Goal: Transaction & Acquisition: Purchase product/service

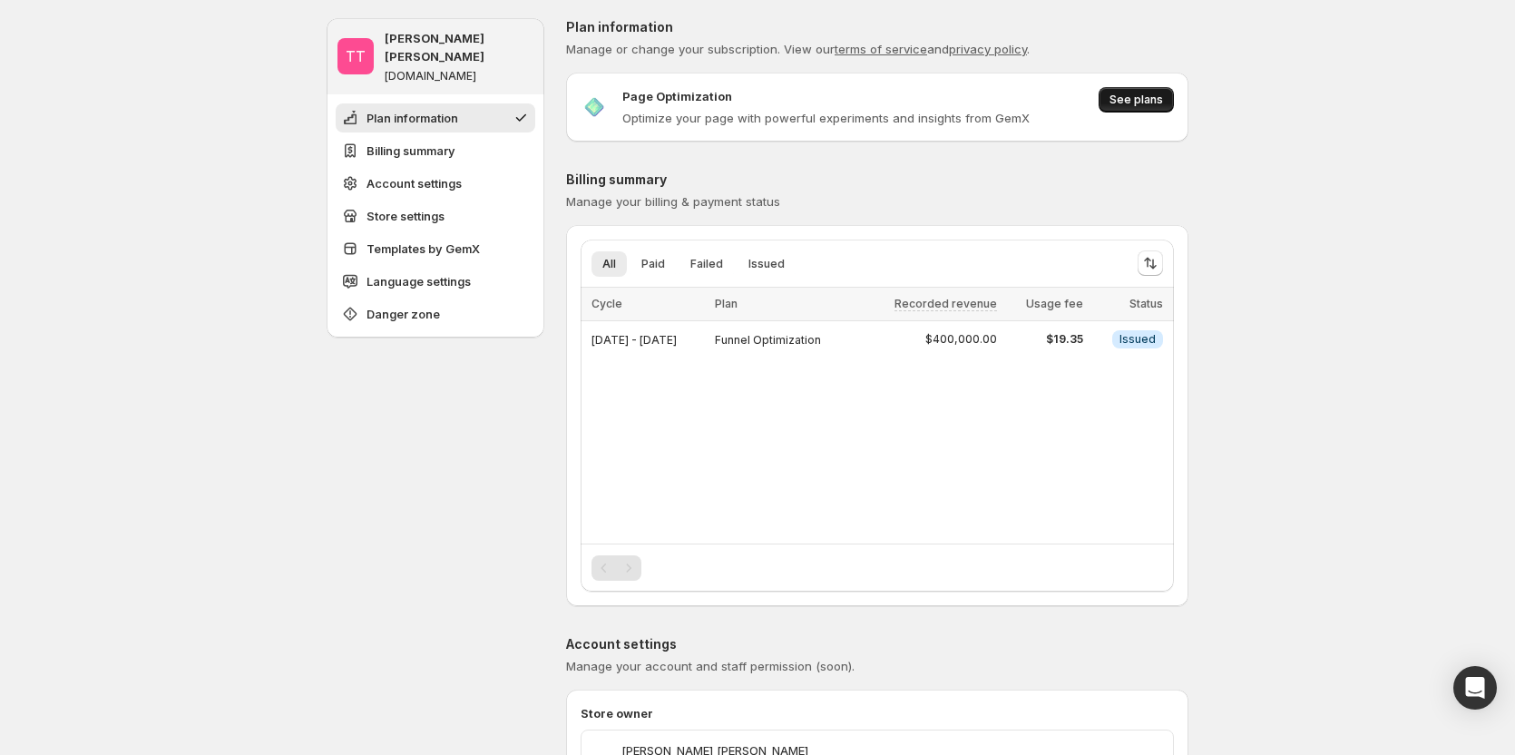
click at [1158, 97] on span "See plans" at bounding box center [1137, 100] width 54 height 15
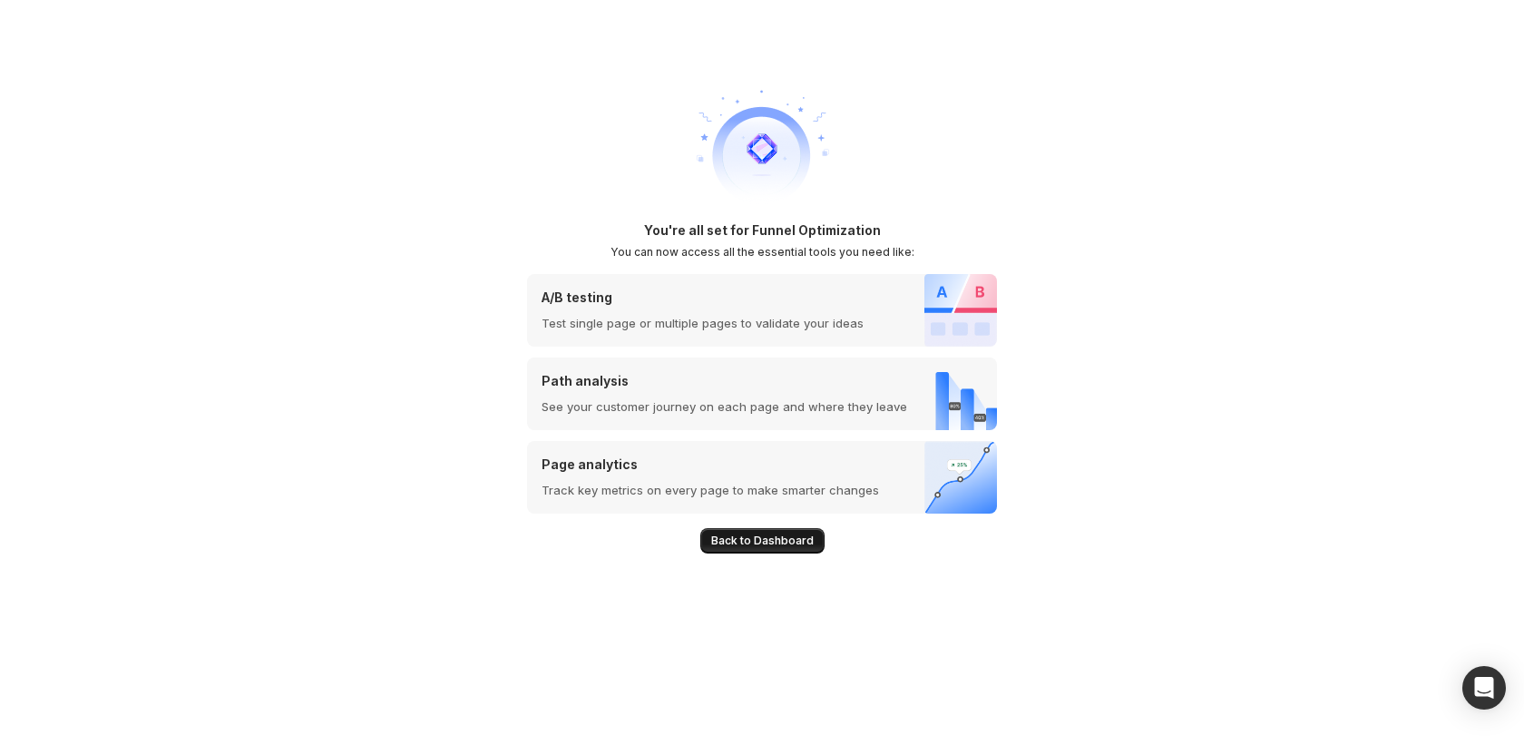
click at [738, 545] on span "Back to Dashboard" at bounding box center [762, 541] width 103 height 15
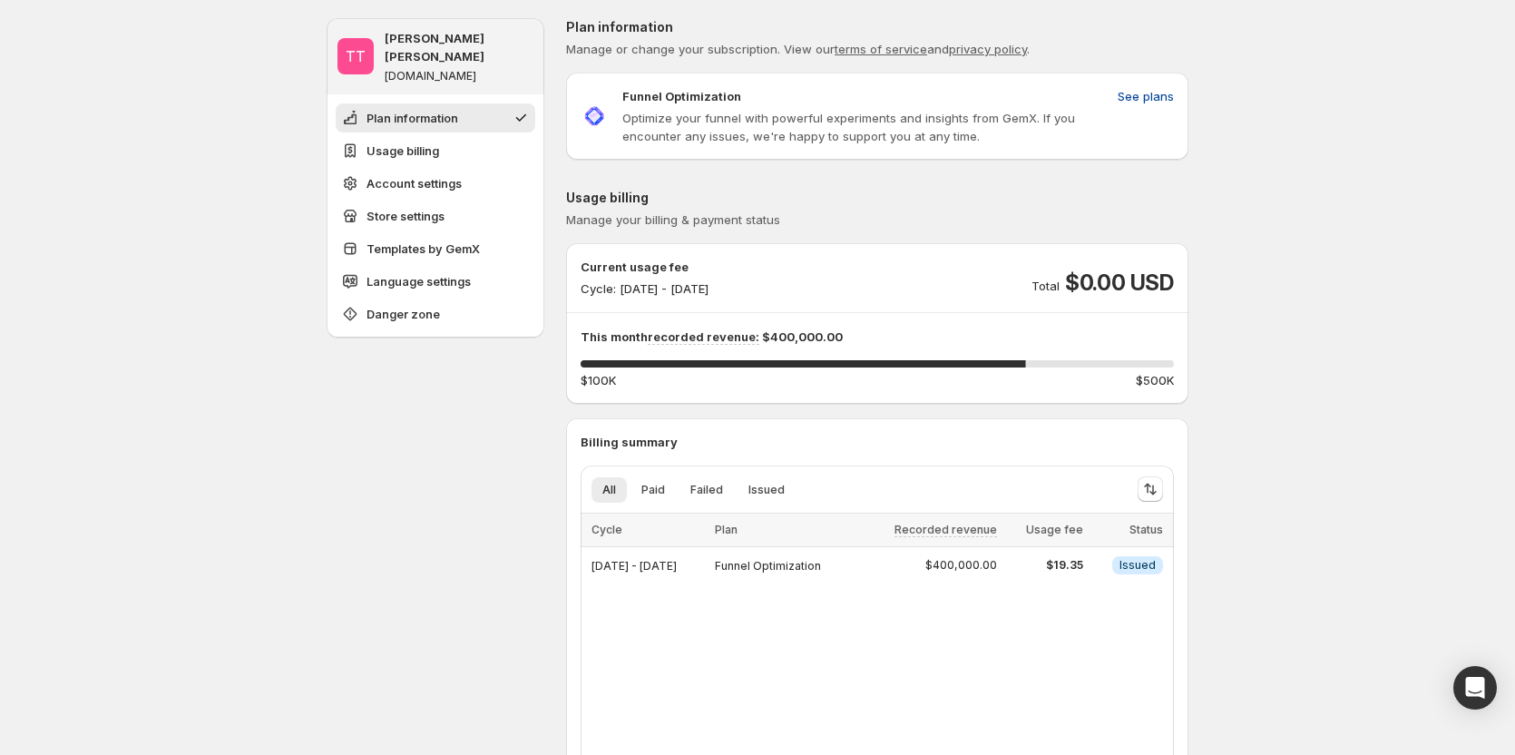
click at [1136, 85] on button "See plans" at bounding box center [1146, 96] width 78 height 29
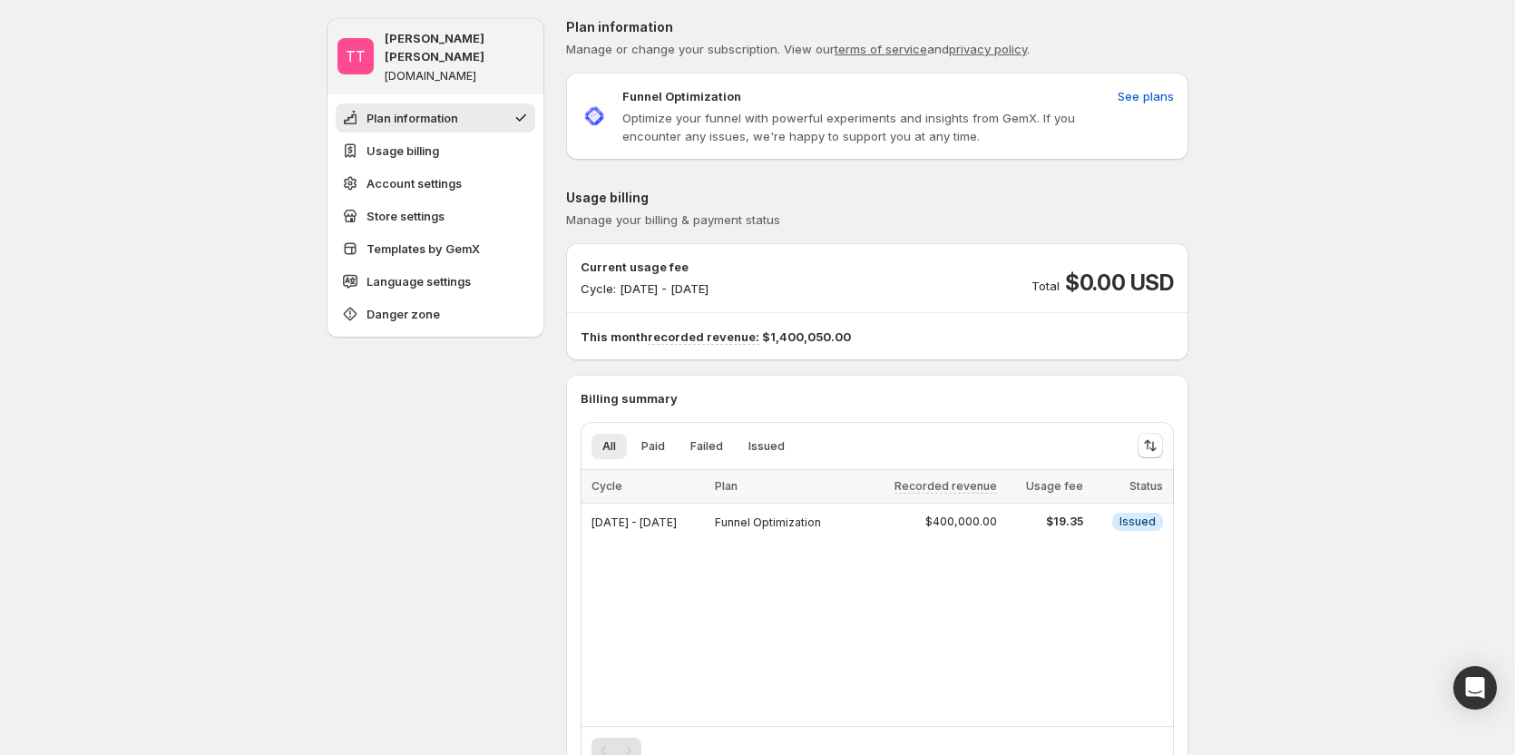
click at [921, 348] on div "Current usage fee Cycle: Oct 13, 2025 - Oct 31, 2025 Total $0.00 USD This month…" at bounding box center [877, 301] width 622 height 117
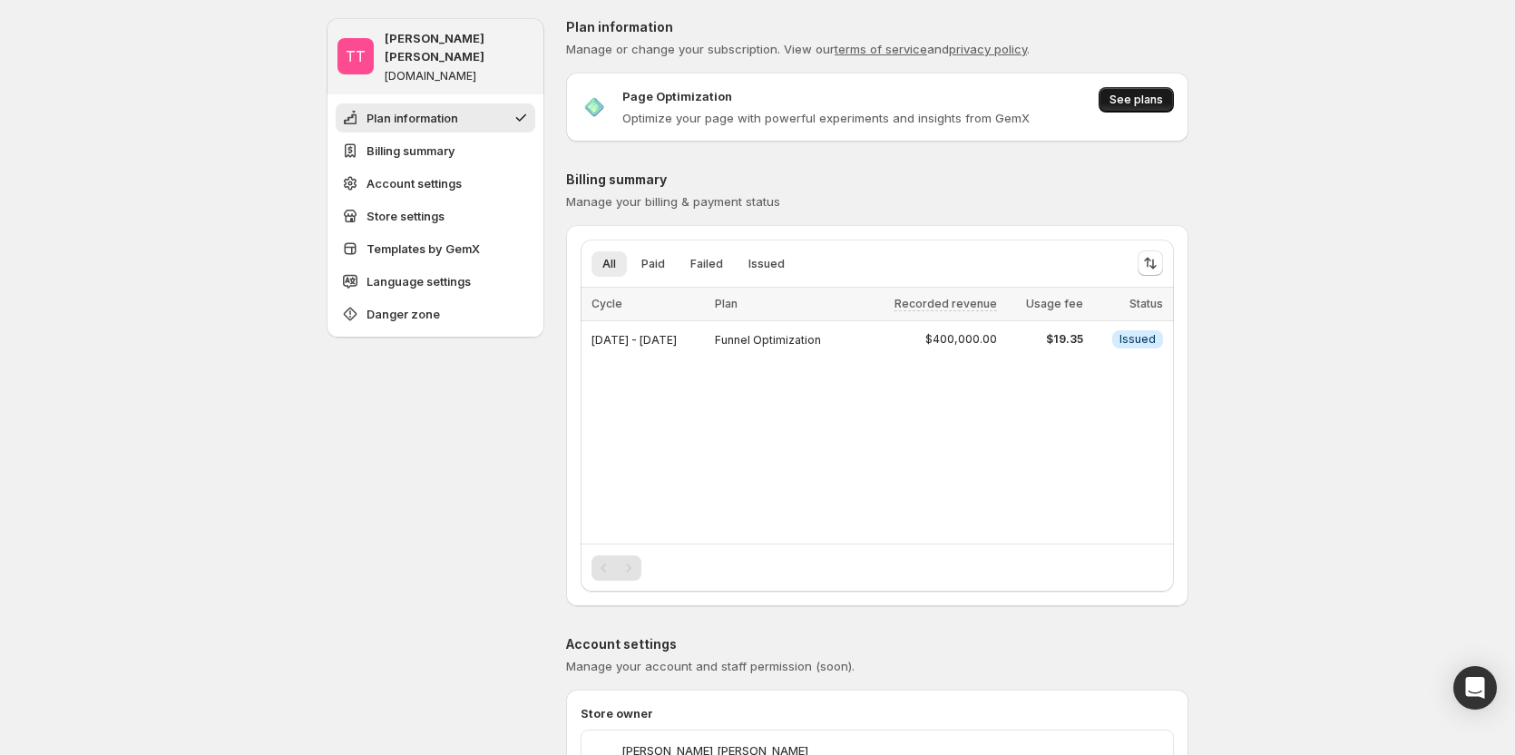
click at [1157, 91] on button "See plans" at bounding box center [1136, 99] width 75 height 25
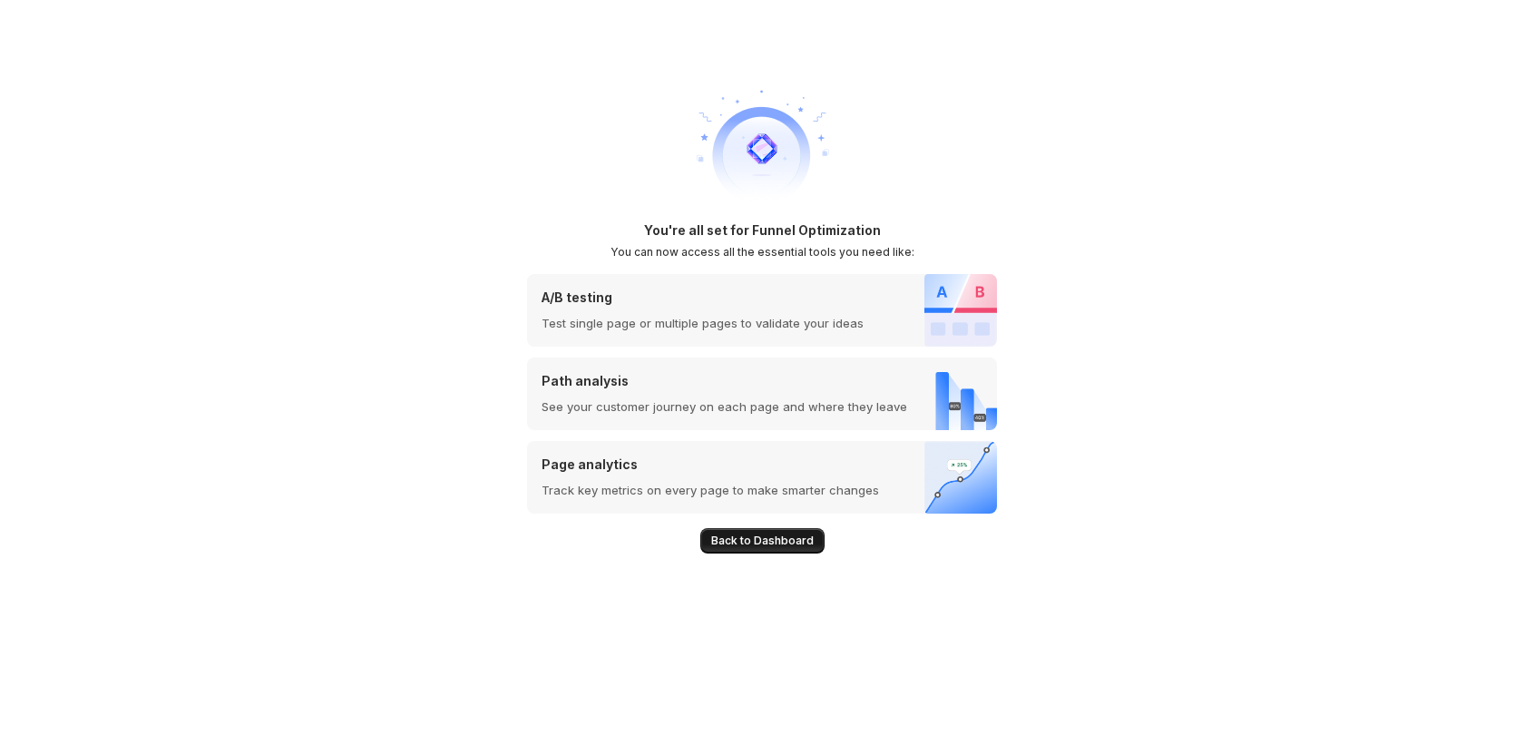
drag, startPoint x: 772, startPoint y: 545, endPoint x: 65, endPoint y: 433, distance: 715.7
click at [771, 545] on span "Back to Dashboard" at bounding box center [762, 541] width 103 height 15
